Goal: Communication & Community: Ask a question

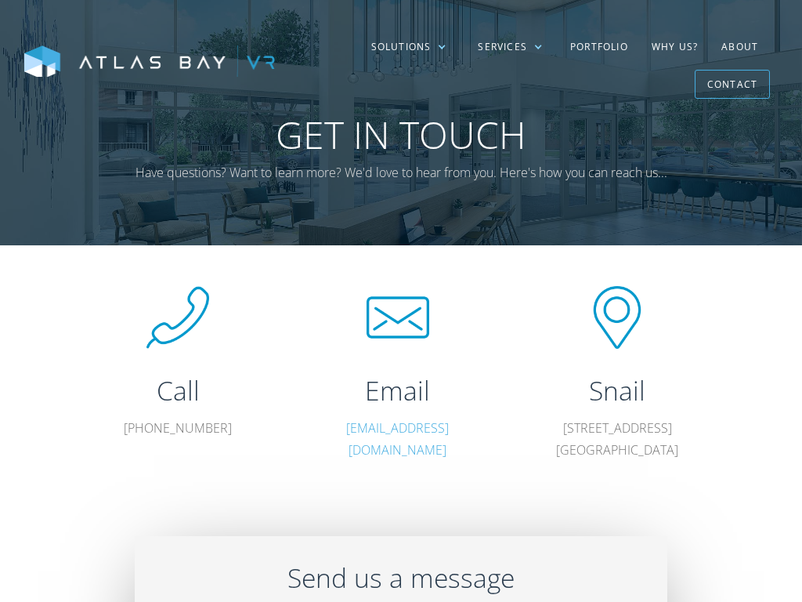
scroll to position [338, 0]
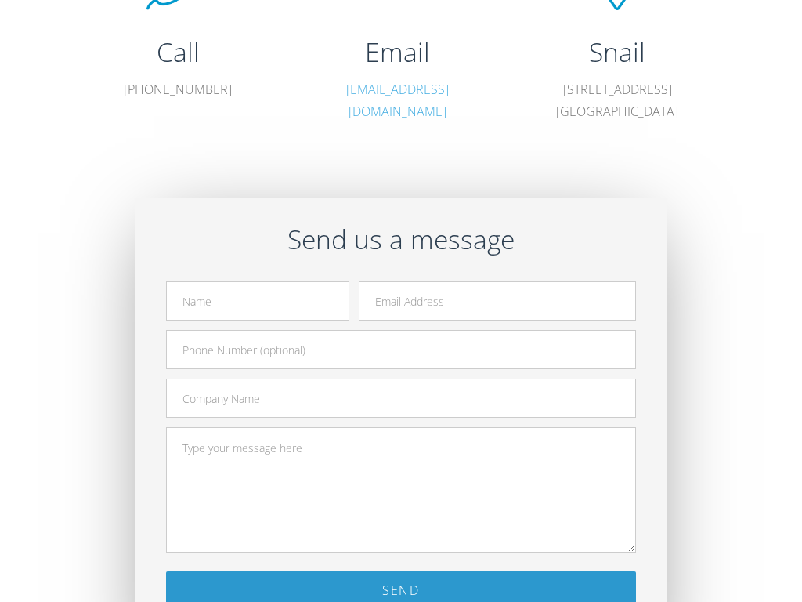
click at [258, 301] on input "text" at bounding box center [257, 300] width 183 height 39
type input "Hi I'm [PERSON_NAME], with [PERSON_NAME], and we help multifamily operators red…"
click at [497, 301] on input "email" at bounding box center [497, 300] width 277 height 39
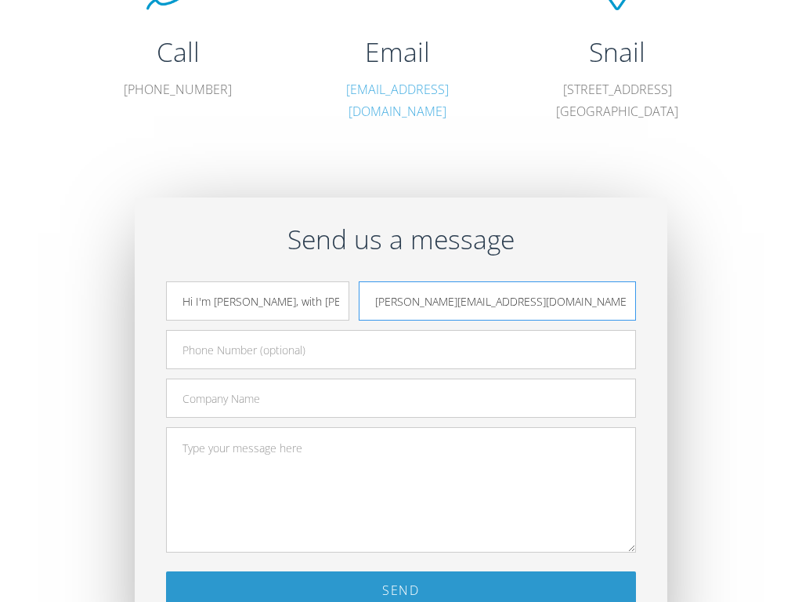
type input "[PERSON_NAME][EMAIL_ADDRESS][DOMAIN_NAME]"
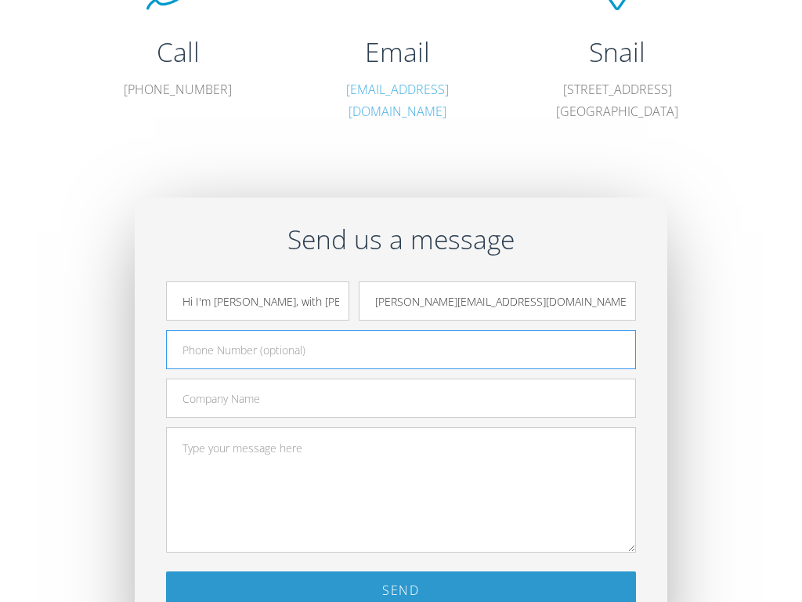
click at [401, 349] on input "text" at bounding box center [401, 349] width 470 height 39
type input "7734924059"
click at [401, 398] on input "text" at bounding box center [401, 397] width 470 height 39
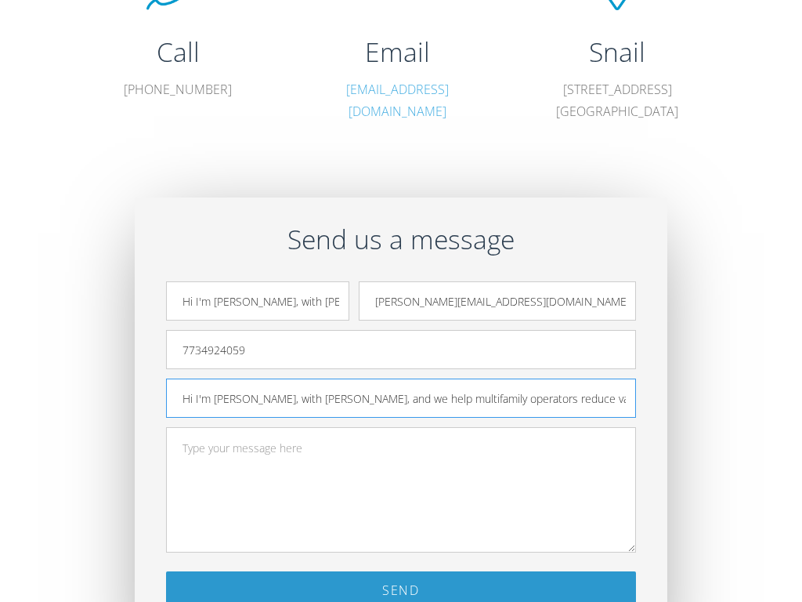
scroll to position [0, 822]
type input "Hi I'm [PERSON_NAME], with [PERSON_NAME], and we help multifamily operators red…"
click at [401, 490] on textarea at bounding box center [401, 489] width 470 height 125
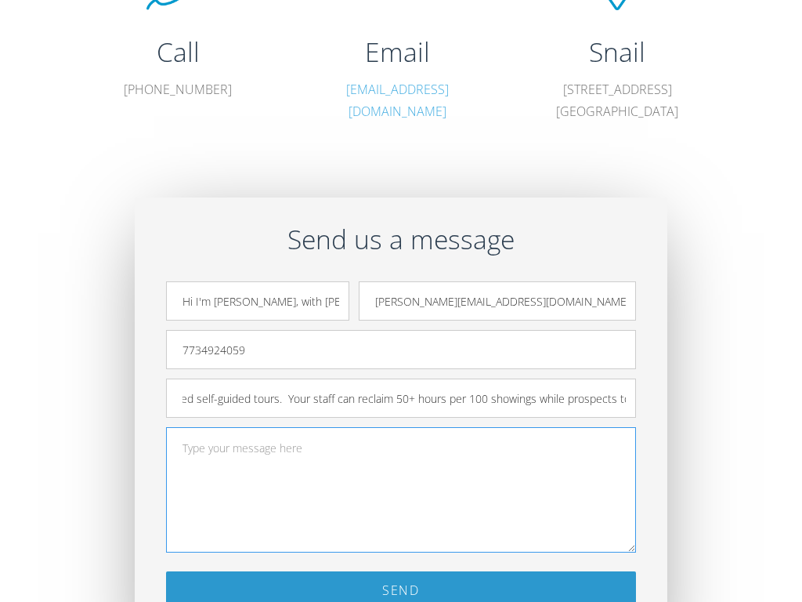
scroll to position [0, 0]
type textarea "Hi I'm [PERSON_NAME], with [PERSON_NAME], and we help multifamily operators red…"
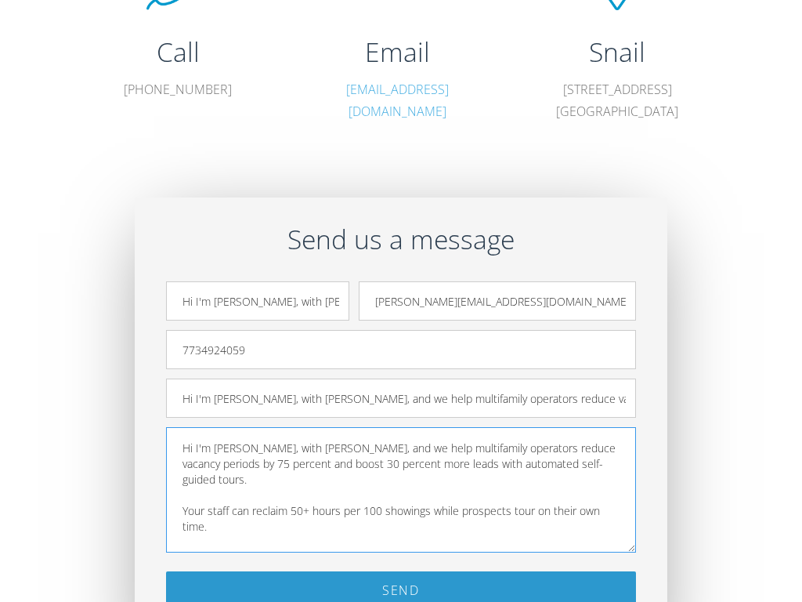
scroll to position [392, 0]
